Goal: Ask a question

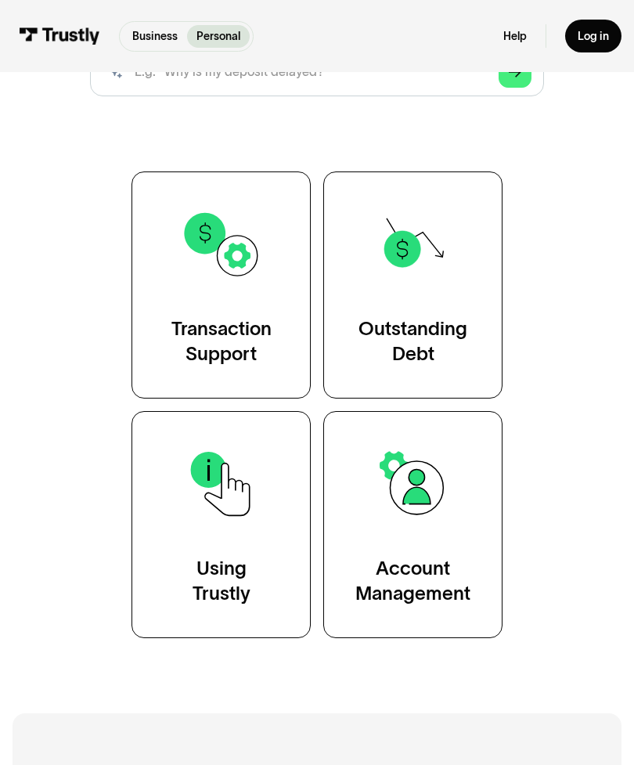
scroll to position [245, 0]
click at [428, 283] on img at bounding box center [413, 244] width 81 height 81
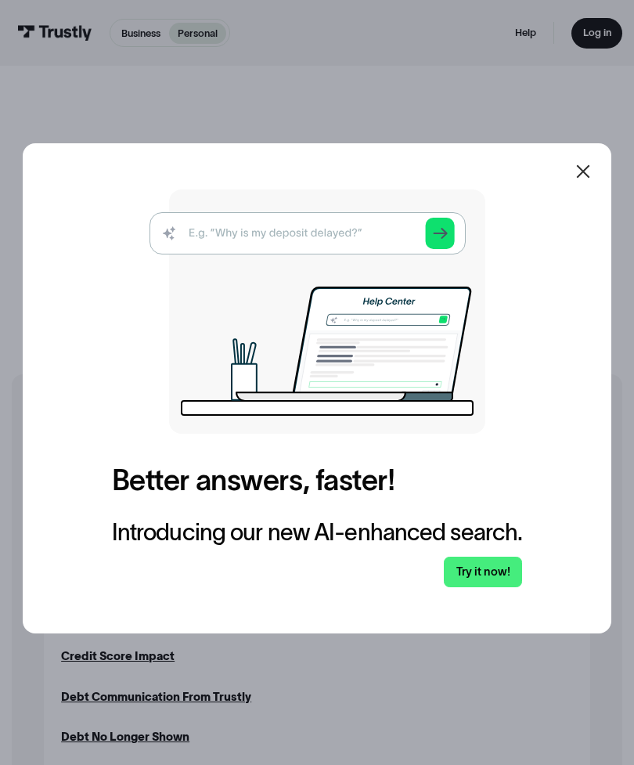
click at [583, 179] on icon at bounding box center [582, 171] width 13 height 13
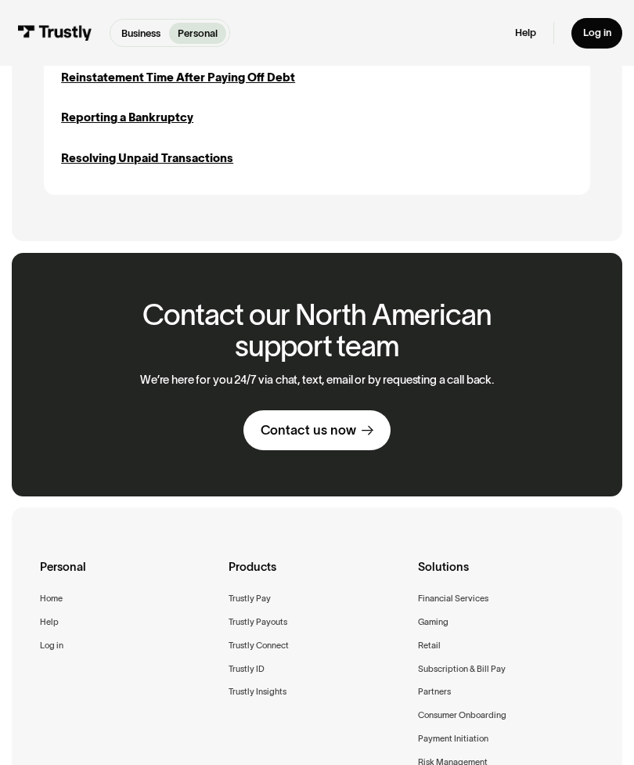
scroll to position [981, 0]
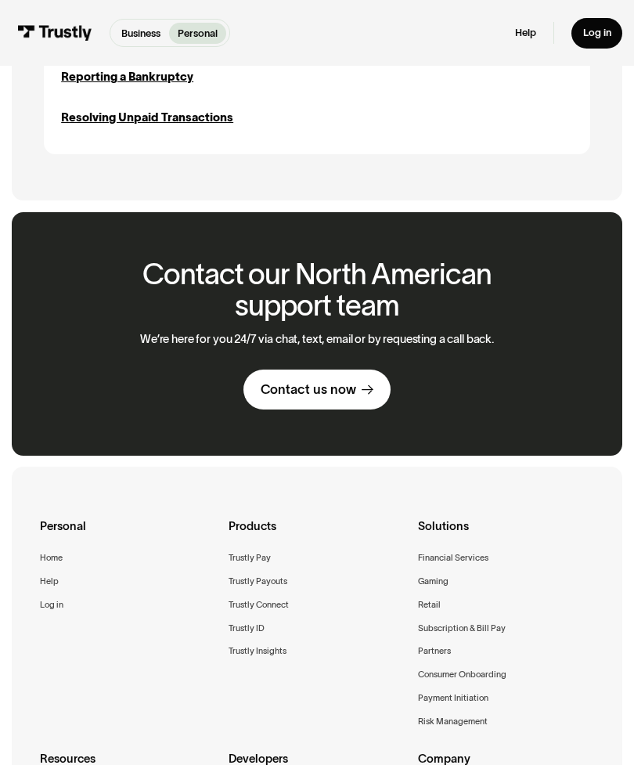
click at [363, 396] on link "Contact us now" at bounding box center [317, 390] width 147 height 40
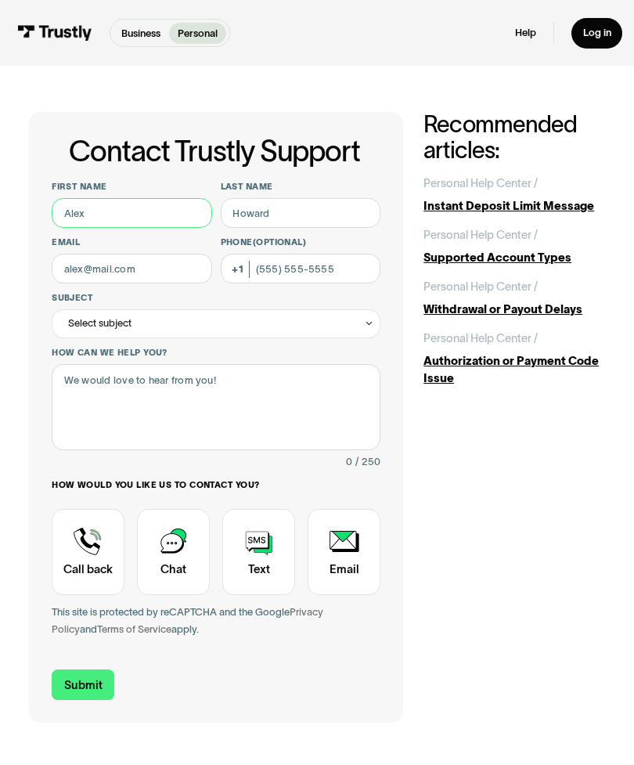
click at [161, 217] on input "First name" at bounding box center [132, 213] width 161 height 30
type input "[PERSON_NAME]"
click at [334, 220] on input "Last name" at bounding box center [301, 213] width 161 height 30
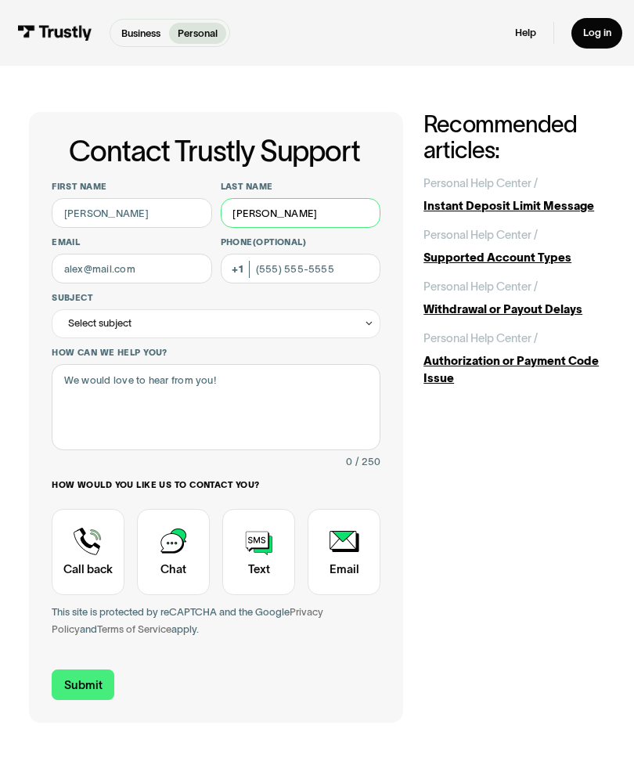
type input "[PERSON_NAME]"
click at [155, 274] on input "Email" at bounding box center [132, 269] width 161 height 30
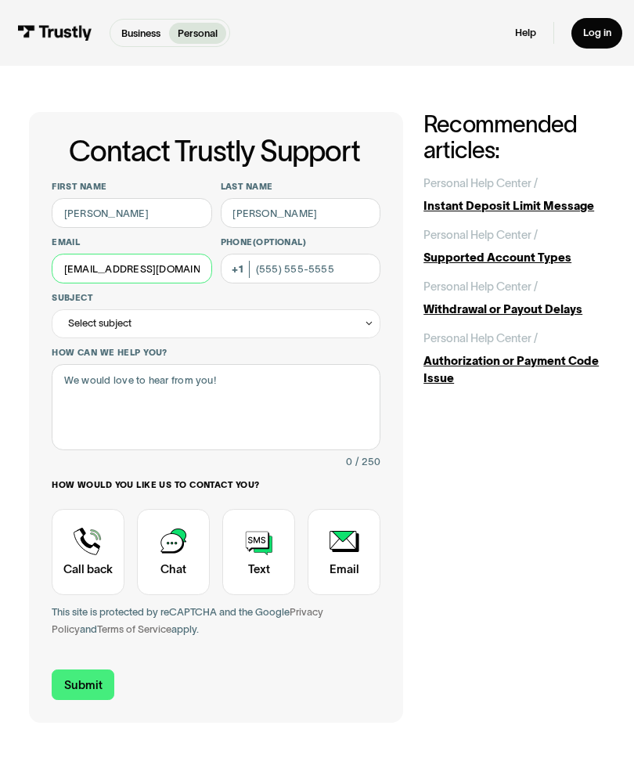
type input "[EMAIL_ADDRESS][DOMAIN_NAME]"
click at [291, 271] on input "Phone (Optional)" at bounding box center [301, 269] width 161 height 30
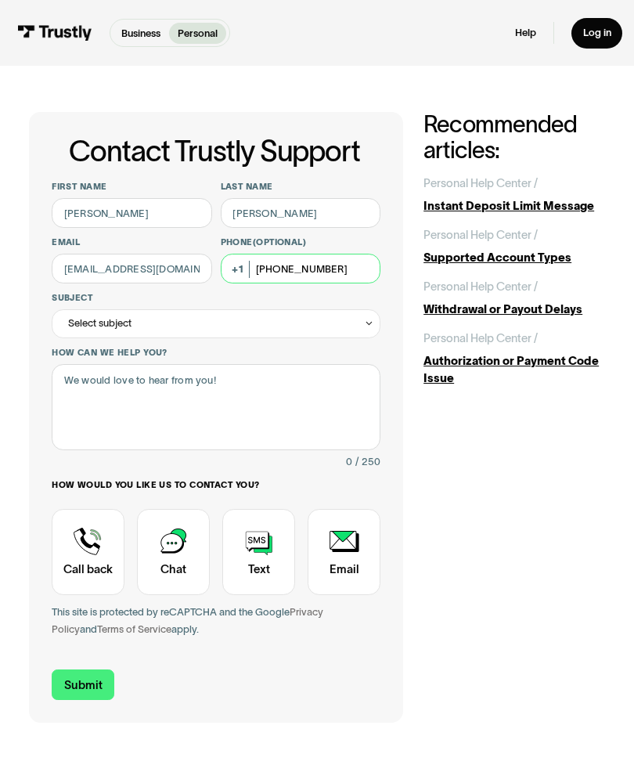
type input "[PHONE_NUMBER]"
click at [198, 309] on div "Select subject" at bounding box center [216, 323] width 329 height 29
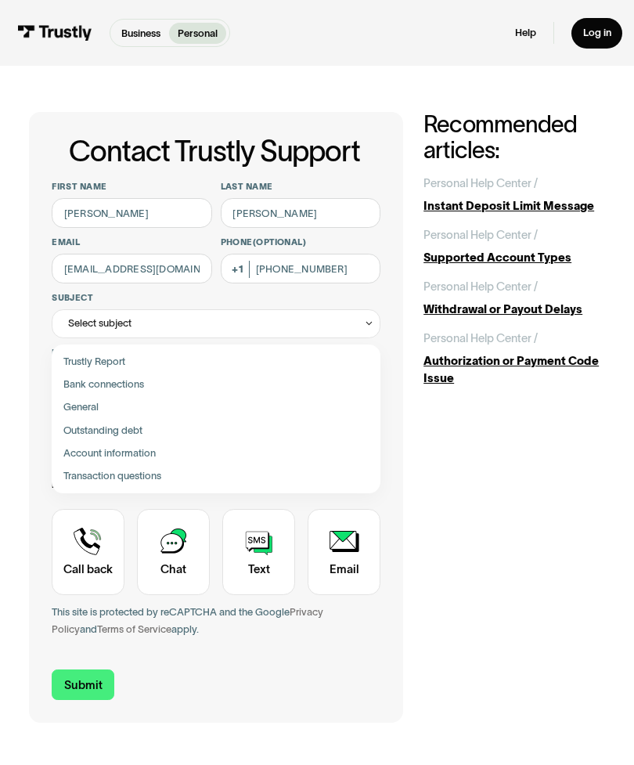
click at [211, 428] on div "Contact Trustly Support" at bounding box center [215, 430] width 317 height 23
type input "**********"
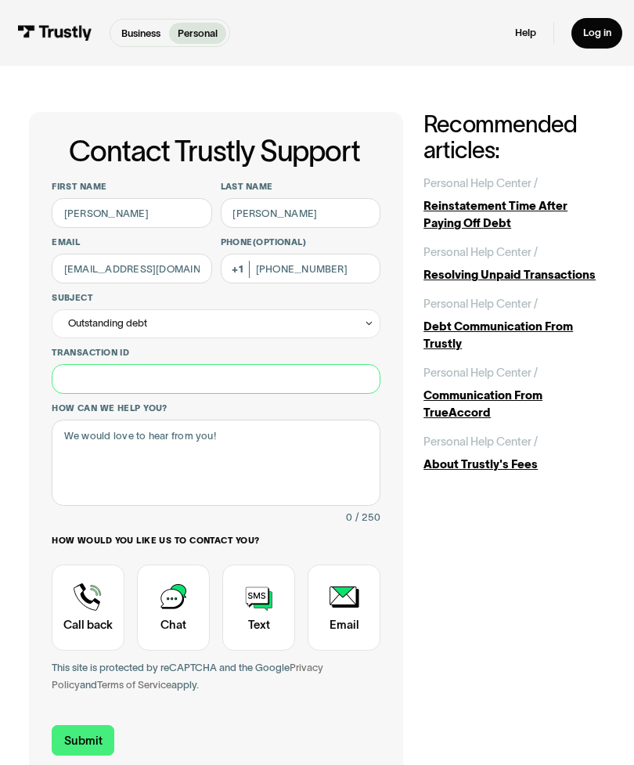
click at [287, 384] on input "Transaction ID" at bounding box center [216, 379] width 329 height 30
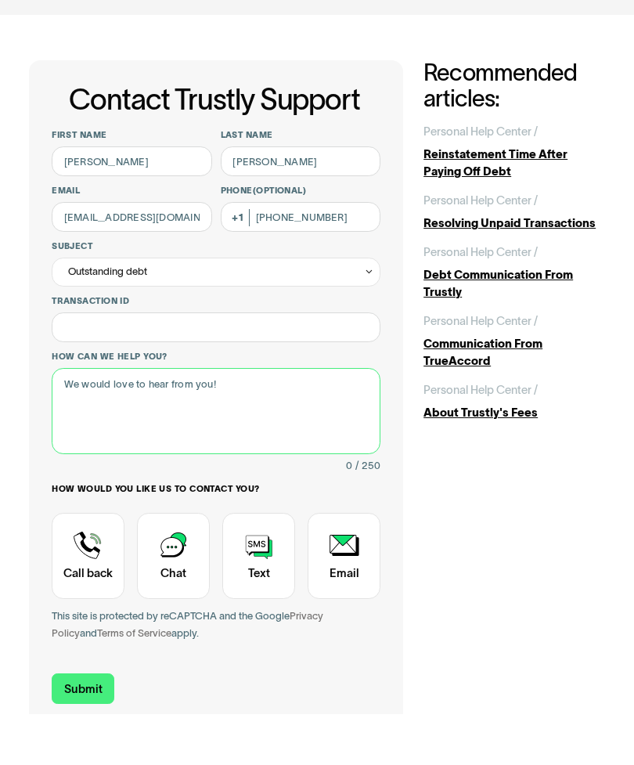
click at [282, 420] on textarea "How can we help you?" at bounding box center [216, 463] width 329 height 86
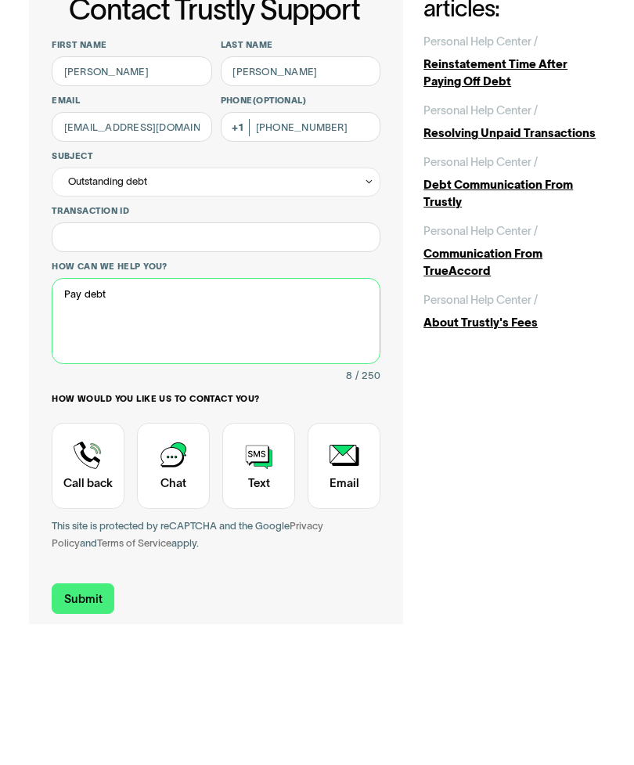
type textarea "Pay debt"
click at [106, 565] on div "Contact Trustly Support" at bounding box center [88, 608] width 73 height 86
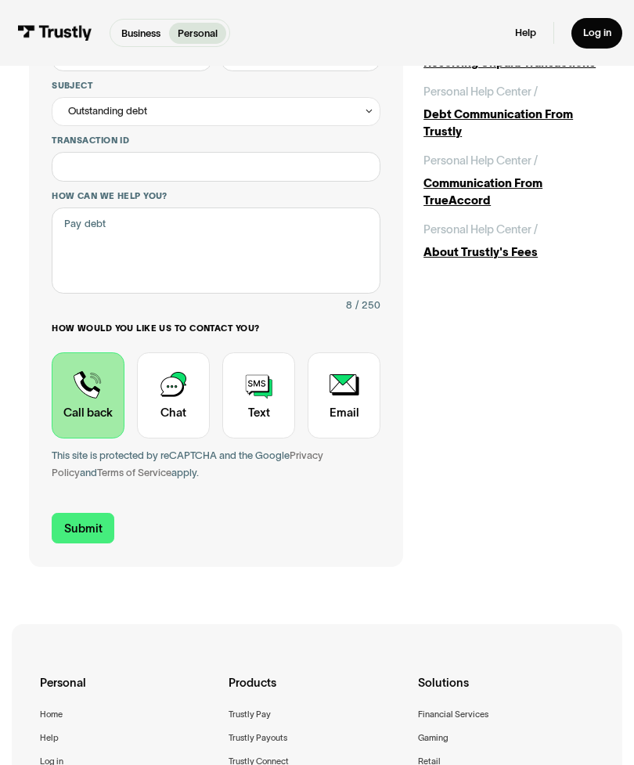
scroll to position [222, 0]
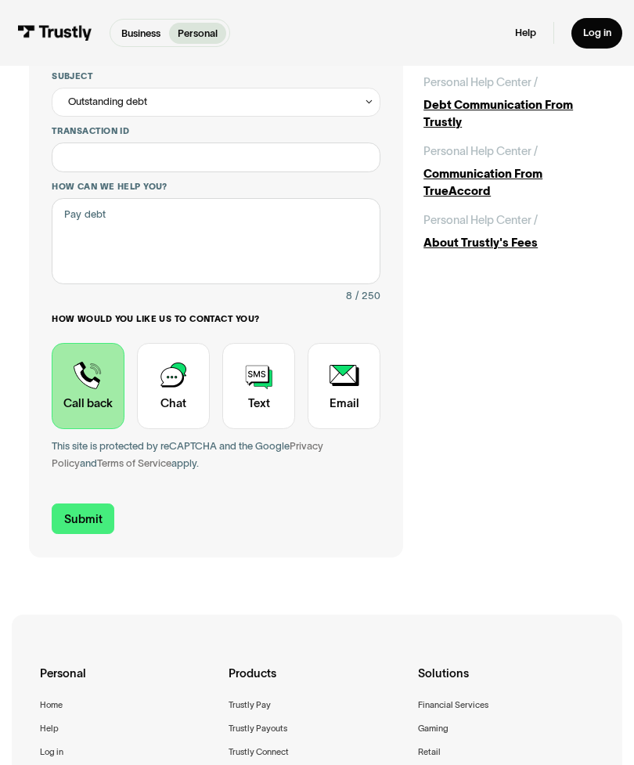
click at [100, 525] on input "Submit" at bounding box center [83, 519] width 63 height 31
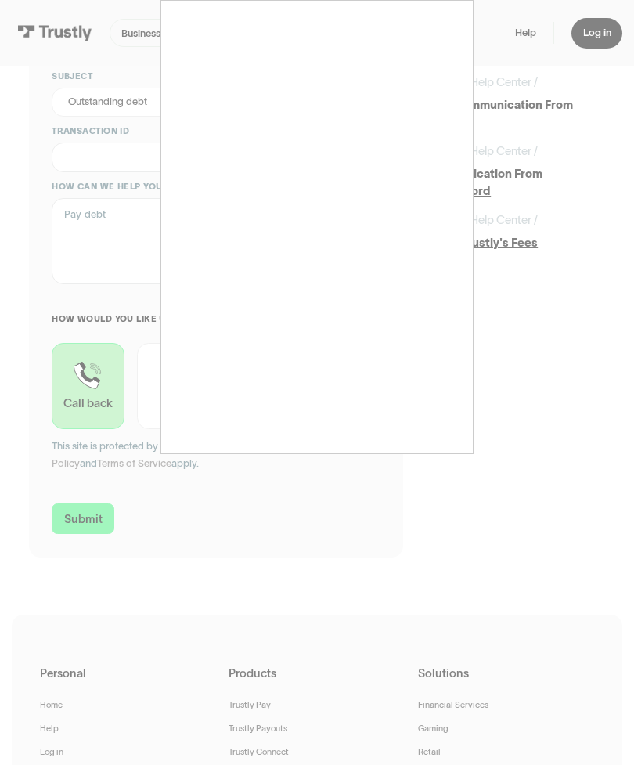
type input "[PHONE_NUMBER]"
